Goal: Information Seeking & Learning: Learn about a topic

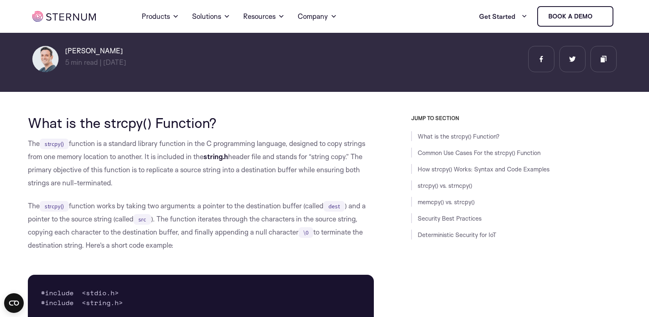
drag, startPoint x: 0, startPoint y: 0, endPoint x: 199, endPoint y: 247, distance: 317.3
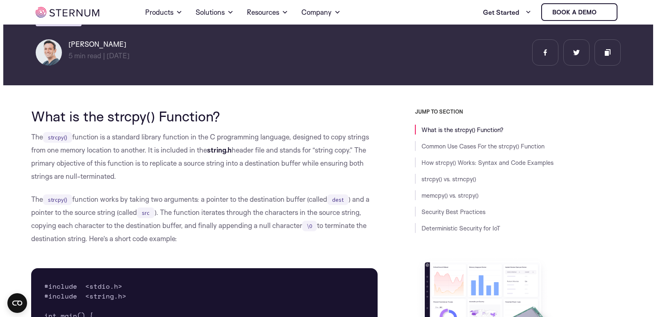
scroll to position [117, 0]
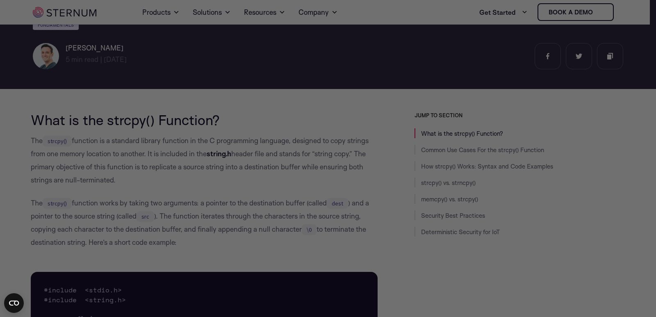
click at [645, 275] on div at bounding box center [331, 160] width 662 height 320
click at [601, 274] on div at bounding box center [331, 160] width 662 height 320
click at [78, 252] on div at bounding box center [331, 160] width 662 height 320
click at [81, 194] on div at bounding box center [331, 160] width 662 height 320
drag, startPoint x: 82, startPoint y: 182, endPoint x: 80, endPoint y: 148, distance: 34.1
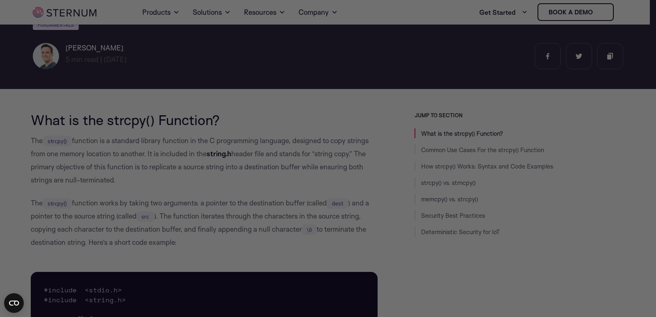
click at [80, 152] on div at bounding box center [331, 160] width 662 height 320
drag, startPoint x: 191, startPoint y: 141, endPoint x: 508, endPoint y: 154, distance: 316.6
click at [508, 154] on div at bounding box center [331, 160] width 662 height 320
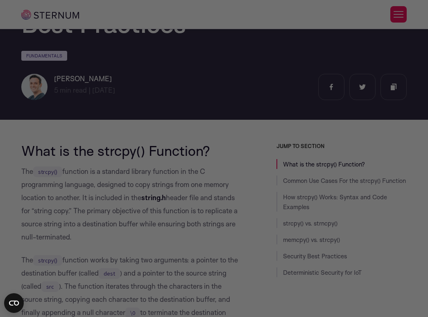
click at [259, 118] on div at bounding box center [216, 160] width 432 height 320
click at [333, 157] on div at bounding box center [216, 160] width 432 height 320
click at [366, 123] on div at bounding box center [216, 160] width 432 height 320
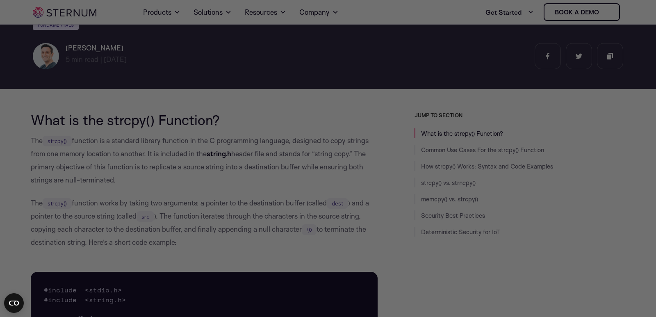
drag, startPoint x: 27, startPoint y: 138, endPoint x: 206, endPoint y: 141, distance: 178.3
click at [206, 141] on div at bounding box center [331, 160] width 662 height 320
drag, startPoint x: 209, startPoint y: 156, endPoint x: 123, endPoint y: 180, distance: 88.6
click at [132, 180] on div at bounding box center [331, 160] width 662 height 320
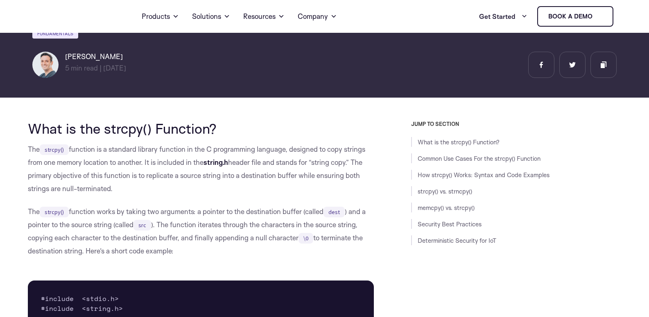
scroll to position [117, 0]
